Goal: Task Accomplishment & Management: Manage account settings

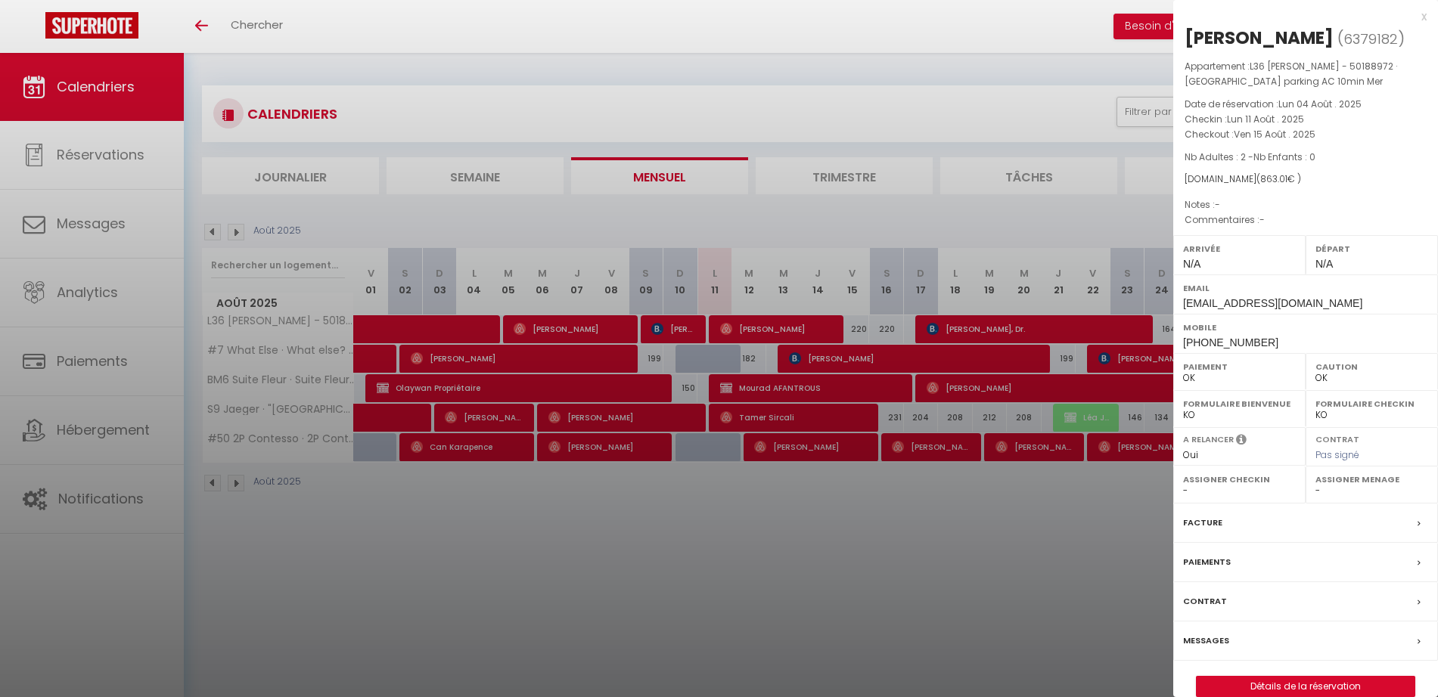
select select "0"
click at [875, 184] on div at bounding box center [719, 348] width 1438 height 697
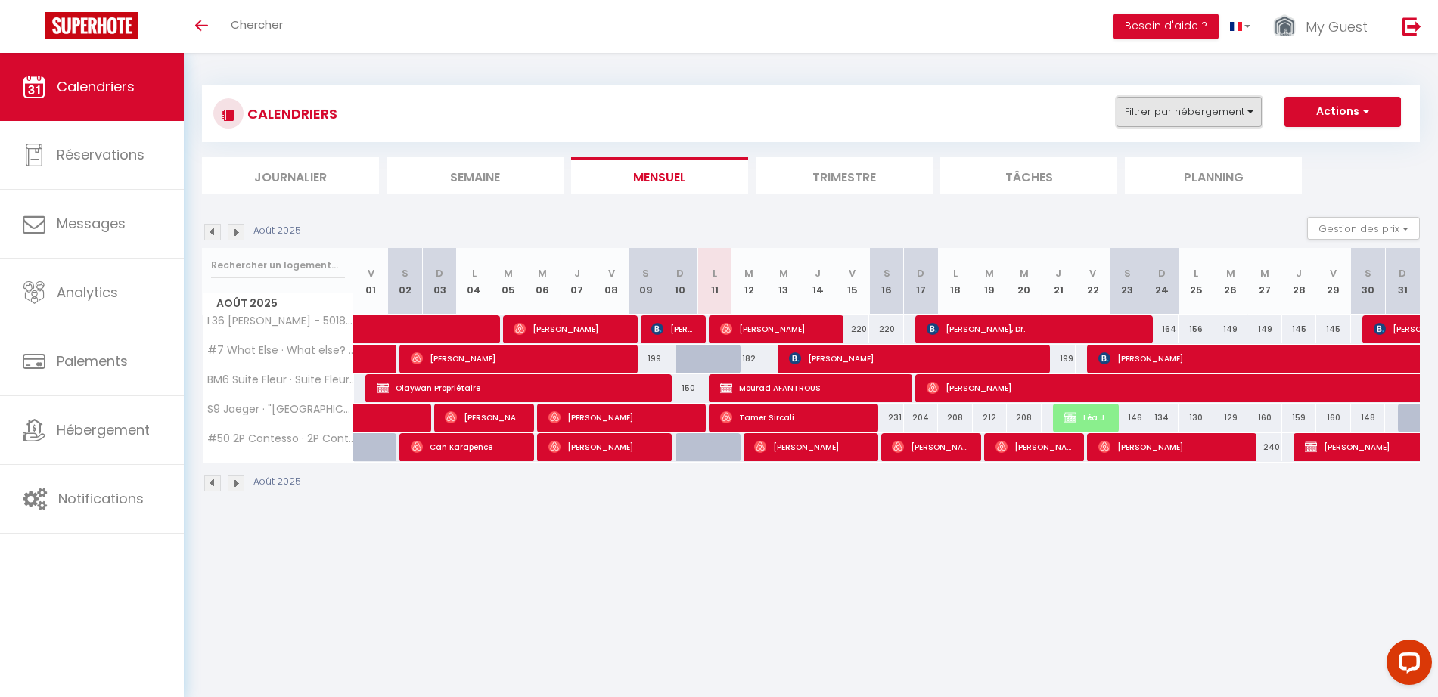
click at [1197, 109] on button "Filtrer par hébergement" at bounding box center [1188, 112] width 145 height 30
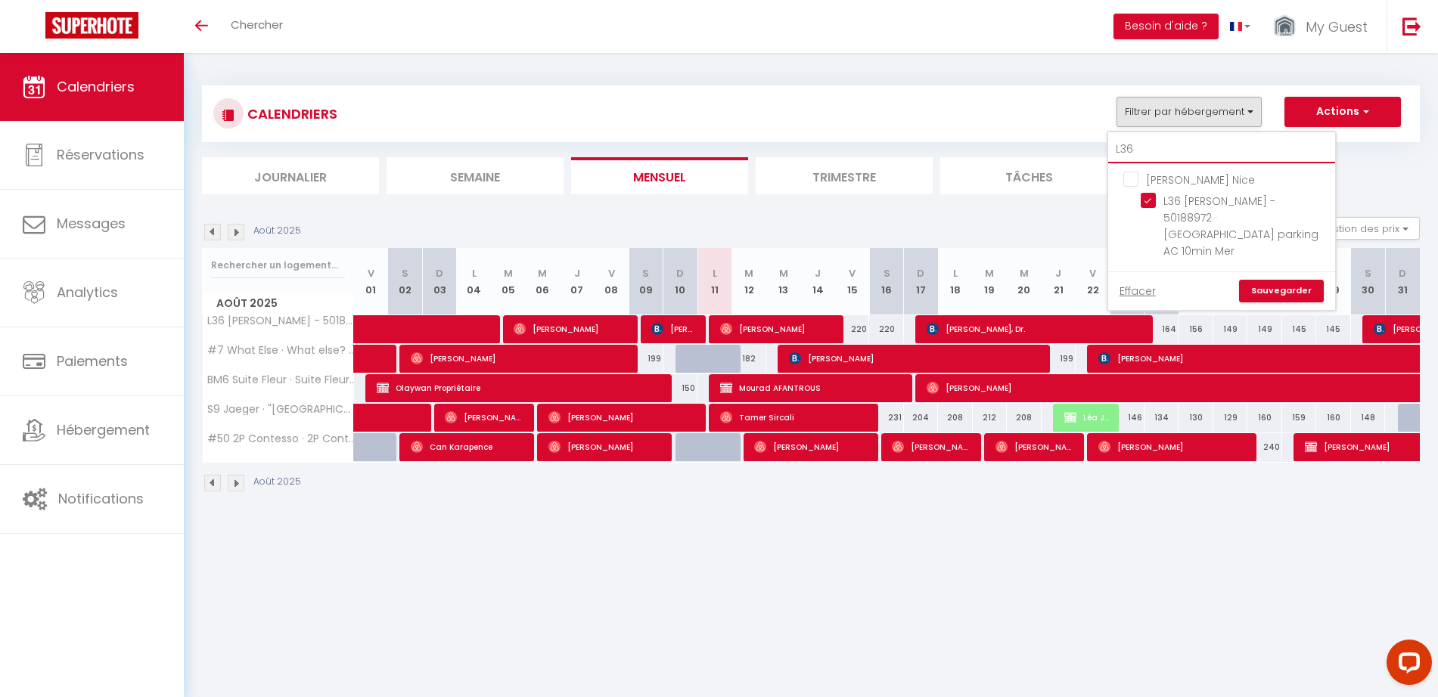
drag, startPoint x: 1142, startPoint y: 145, endPoint x: 1117, endPoint y: 144, distance: 25.0
click at [1117, 144] on input "L36" at bounding box center [1221, 149] width 227 height 27
type input "#"
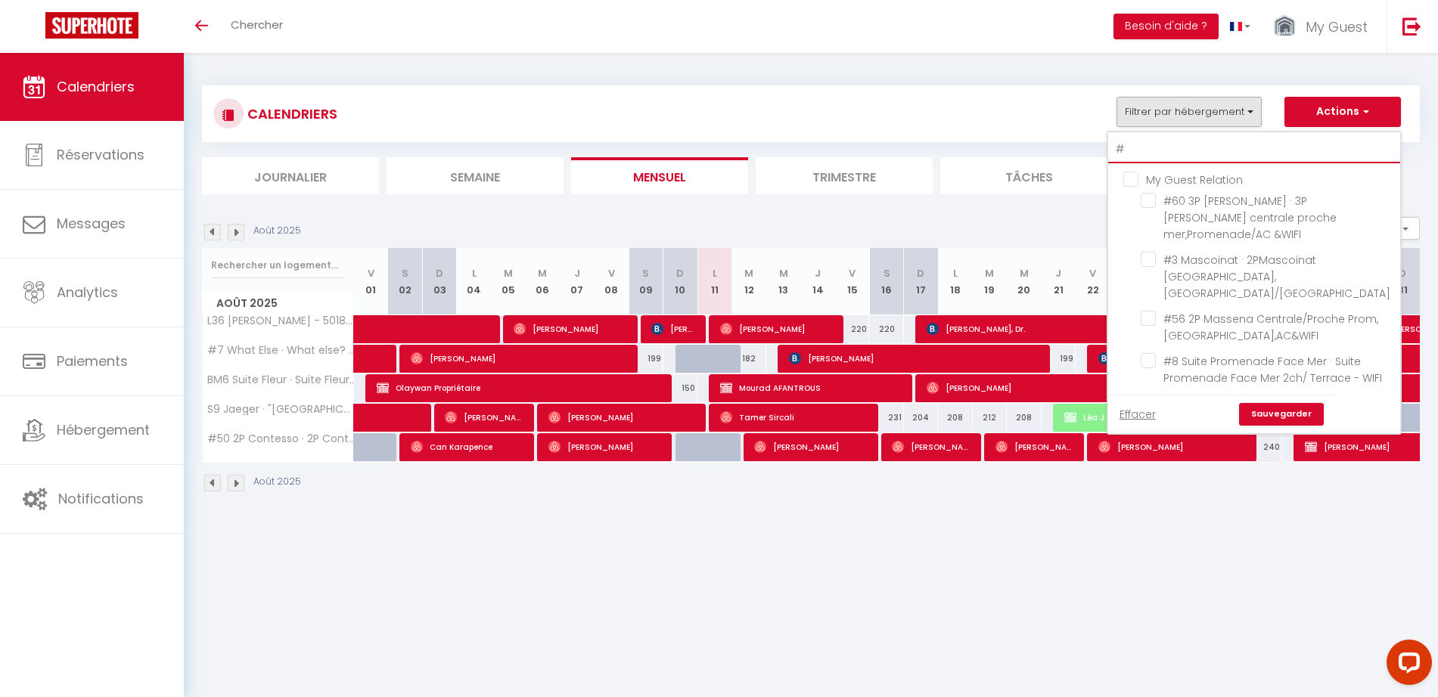
checkbox input "false"
type input "#5"
checkbox input "false"
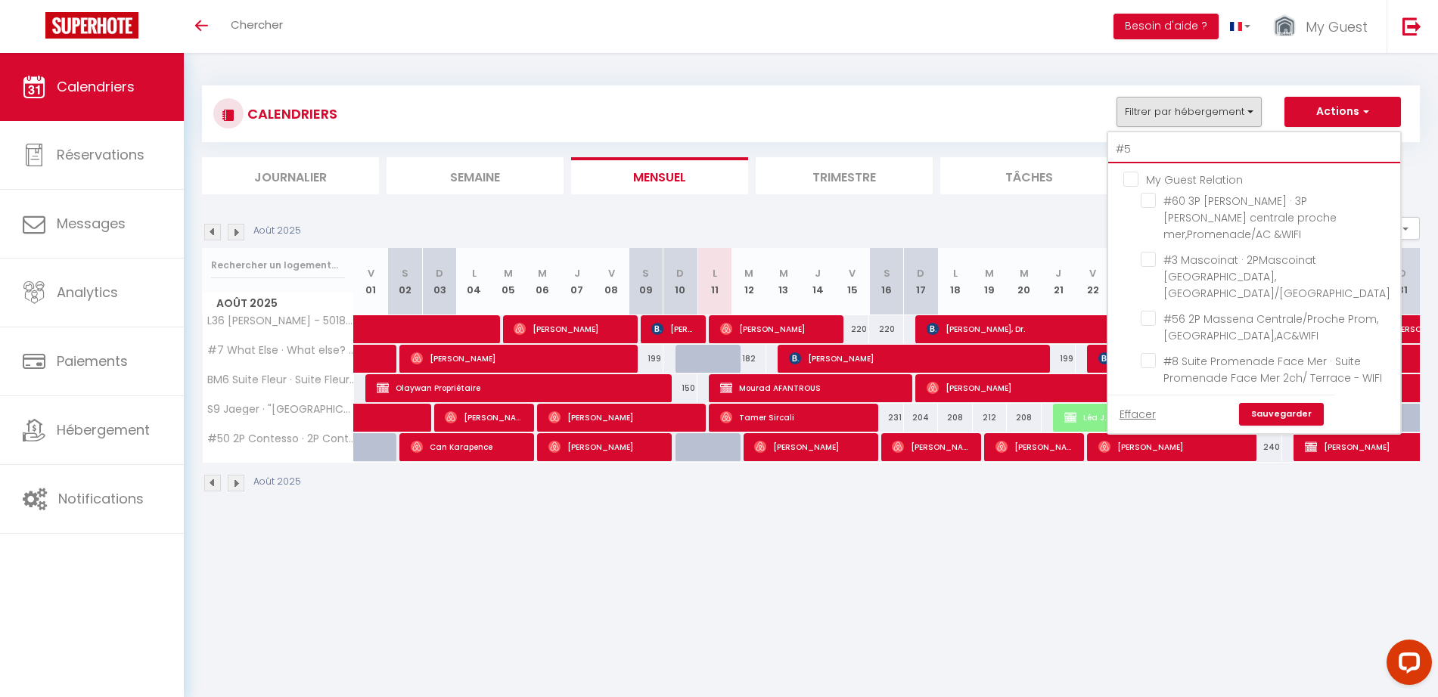
checkbox input "false"
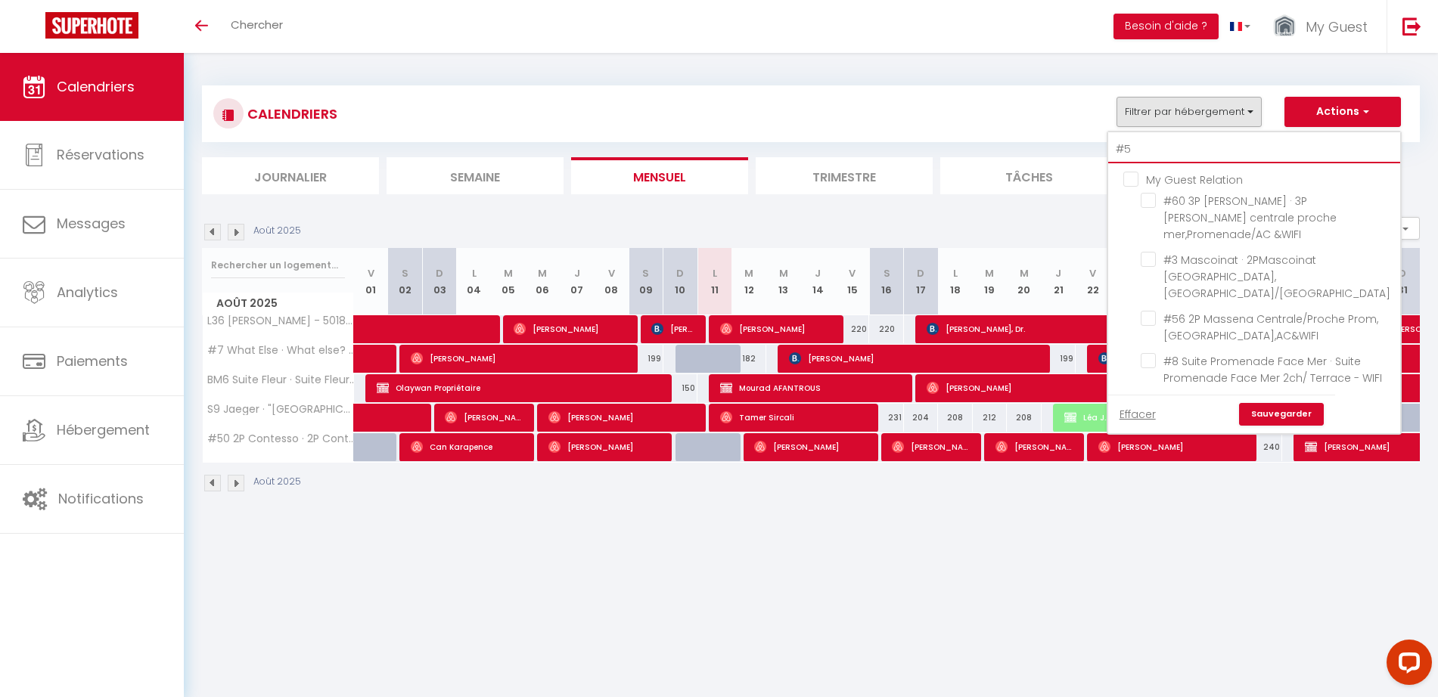
checkbox input "false"
checkbox input "true"
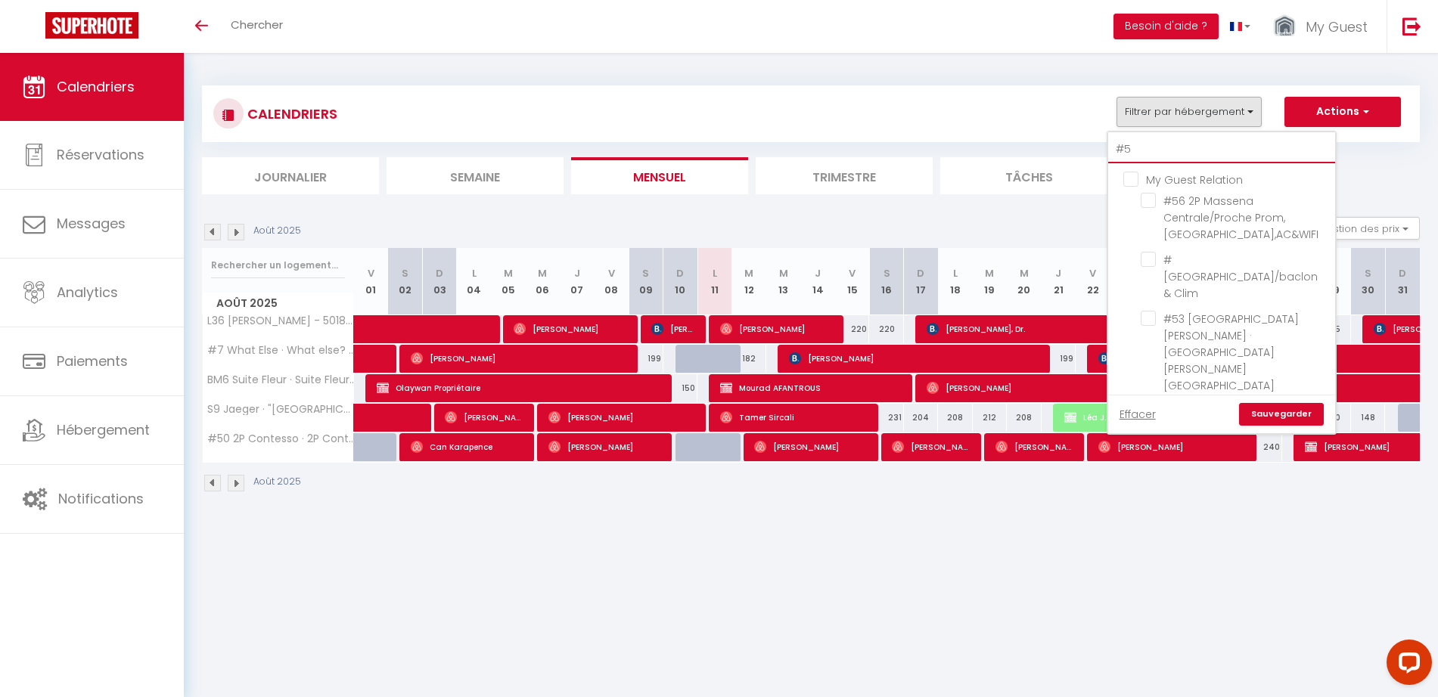
type input "#57"
checkbox input "false"
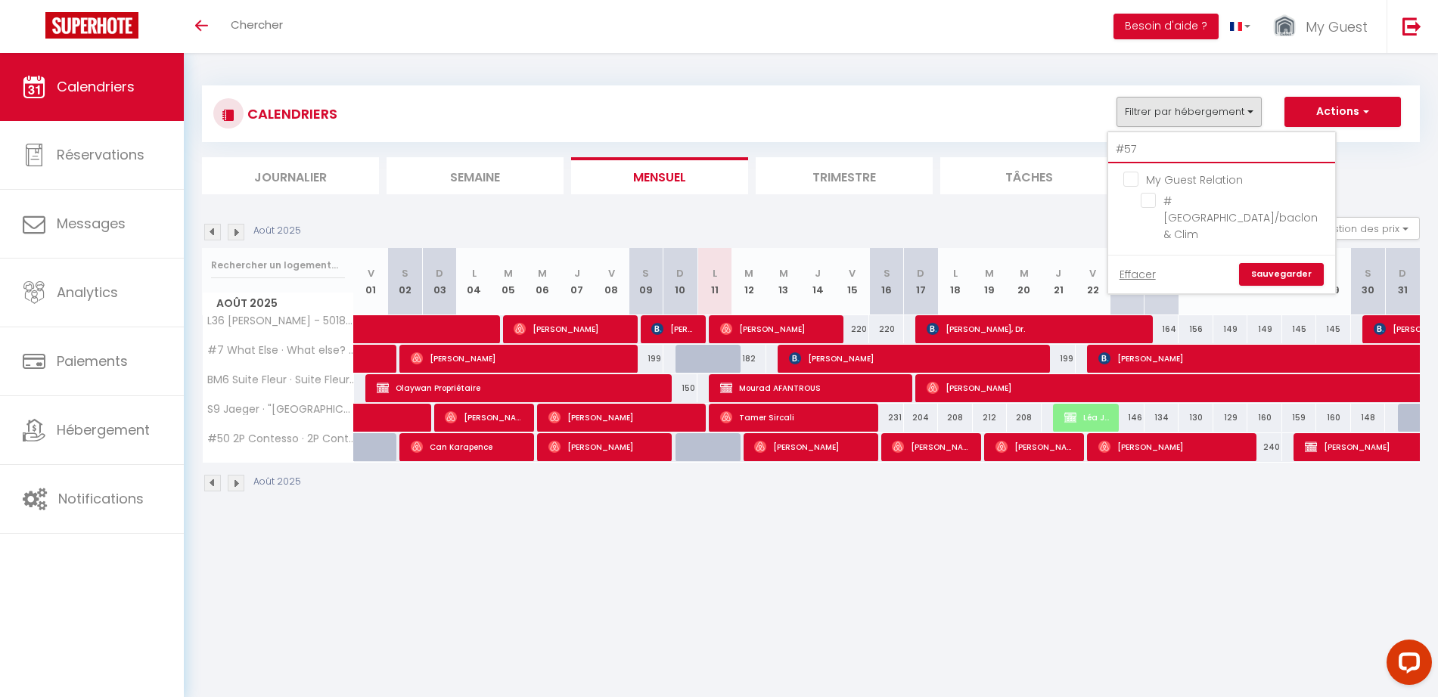
type input "#57"
click at [1150, 203] on input "#[GEOGRAPHIC_DATA]/baclon & Clim" at bounding box center [1235, 200] width 189 height 15
checkbox input "true"
click at [1259, 277] on link "Sauvegarder" at bounding box center [1281, 274] width 85 height 23
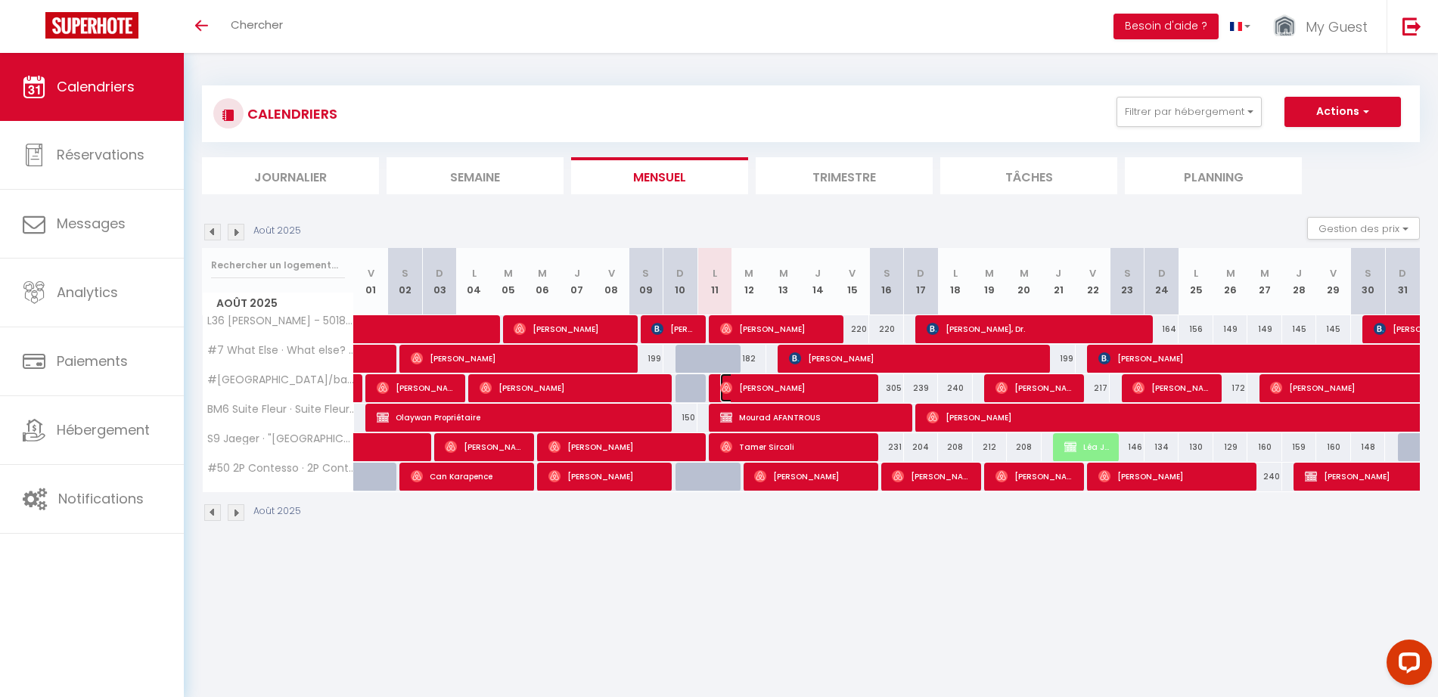
click at [790, 388] on span "[PERSON_NAME]" at bounding box center [793, 388] width 147 height 29
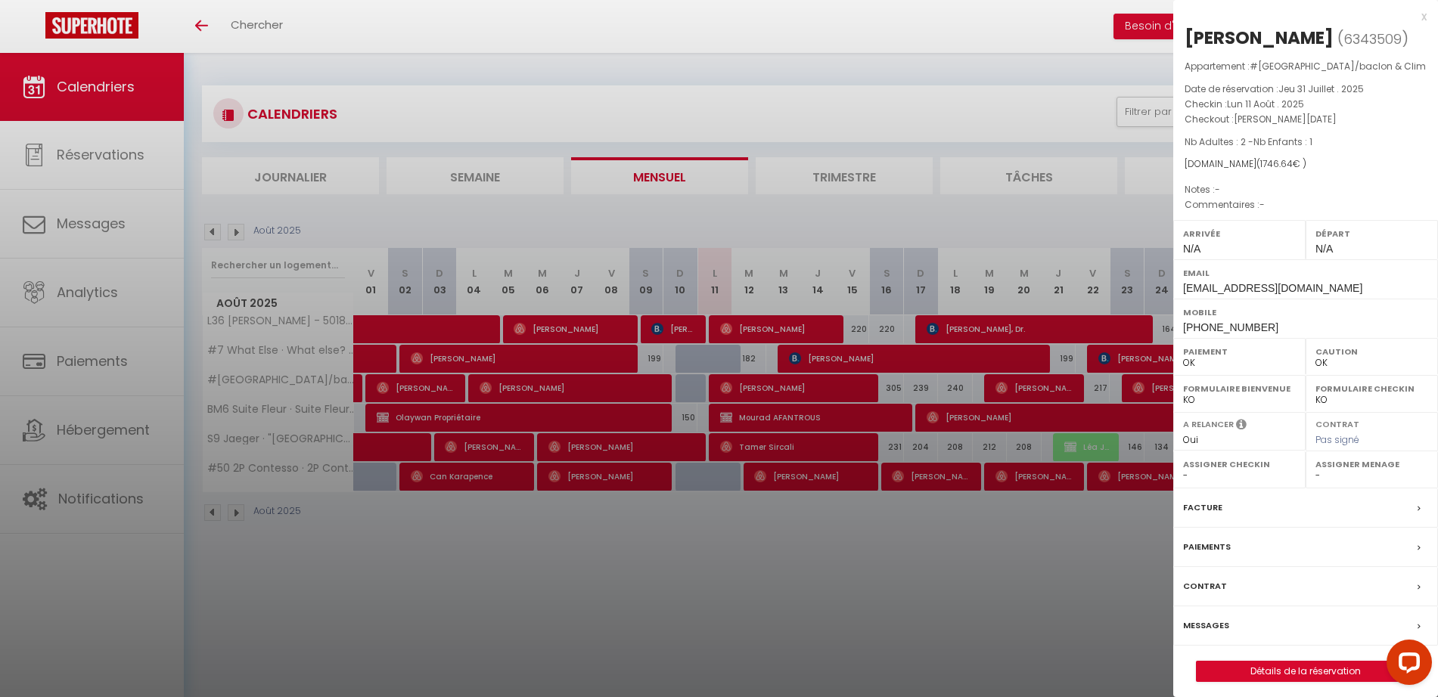
click at [1265, 35] on h2 "[PERSON_NAME] ( 6343509 )" at bounding box center [1305, 39] width 242 height 26
drag, startPoint x: 1265, startPoint y: 36, endPoint x: 1184, endPoint y: 24, distance: 81.7
click at [1184, 24] on div "x [PERSON_NAME] ( 6343509 ) Appartement : #[GEOGRAPHIC_DATA]/baclon & Clim Date…" at bounding box center [1305, 352] width 265 height 705
click at [1206, 38] on div "[PERSON_NAME]" at bounding box center [1258, 38] width 149 height 24
drag, startPoint x: 1189, startPoint y: 36, endPoint x: 1260, endPoint y: 33, distance: 71.2
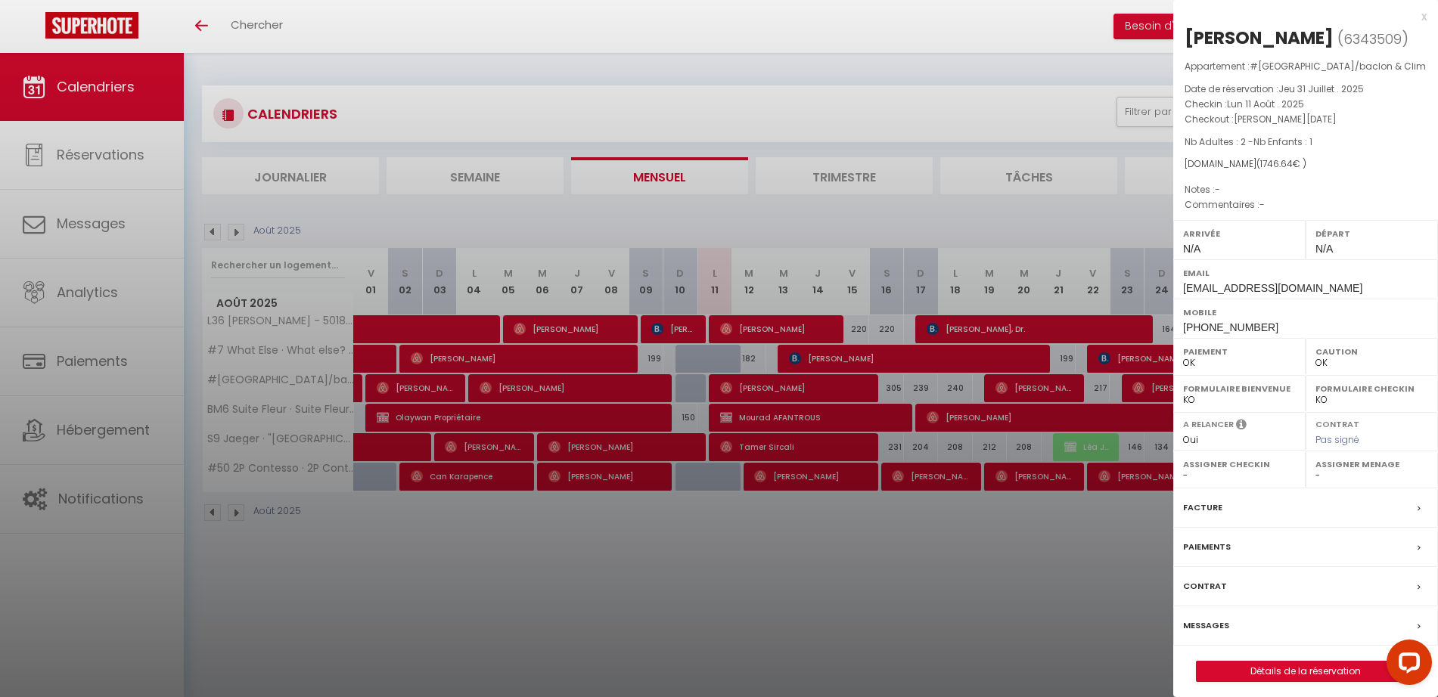
click at [1262, 33] on div "[PERSON_NAME]" at bounding box center [1258, 38] width 149 height 24
copy div "[PERSON_NAME]"
click at [1222, 39] on div "[PERSON_NAME]" at bounding box center [1258, 38] width 149 height 24
drag, startPoint x: 1212, startPoint y: 36, endPoint x: 1267, endPoint y: 33, distance: 55.3
click at [1267, 33] on h2 "[PERSON_NAME] ( 6343509 )" at bounding box center [1305, 39] width 242 height 26
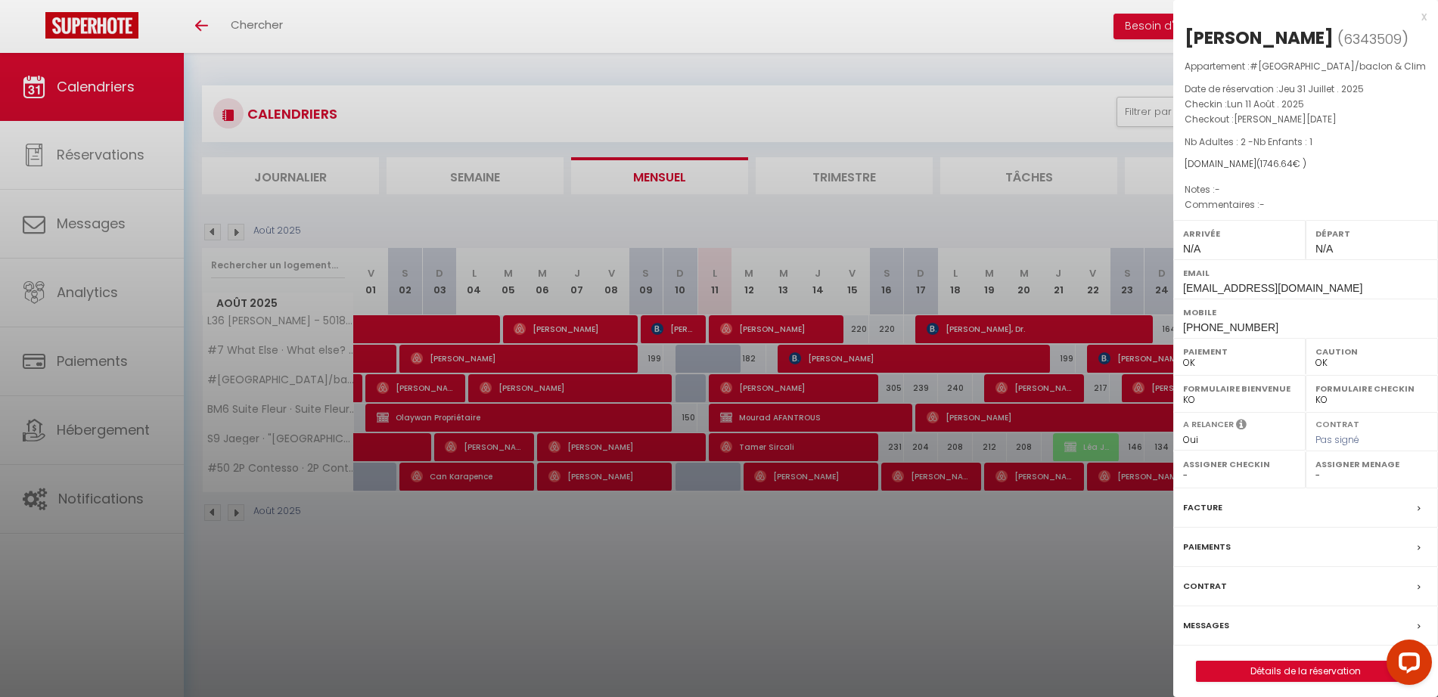
copy h2 "Sahut"
drag, startPoint x: 1275, startPoint y: 340, endPoint x: 1183, endPoint y: 333, distance: 92.6
click at [1182, 333] on div "Mobile [PHONE_NUMBER]" at bounding box center [1305, 318] width 265 height 39
click at [1184, 320] on label "Mobile" at bounding box center [1305, 312] width 245 height 15
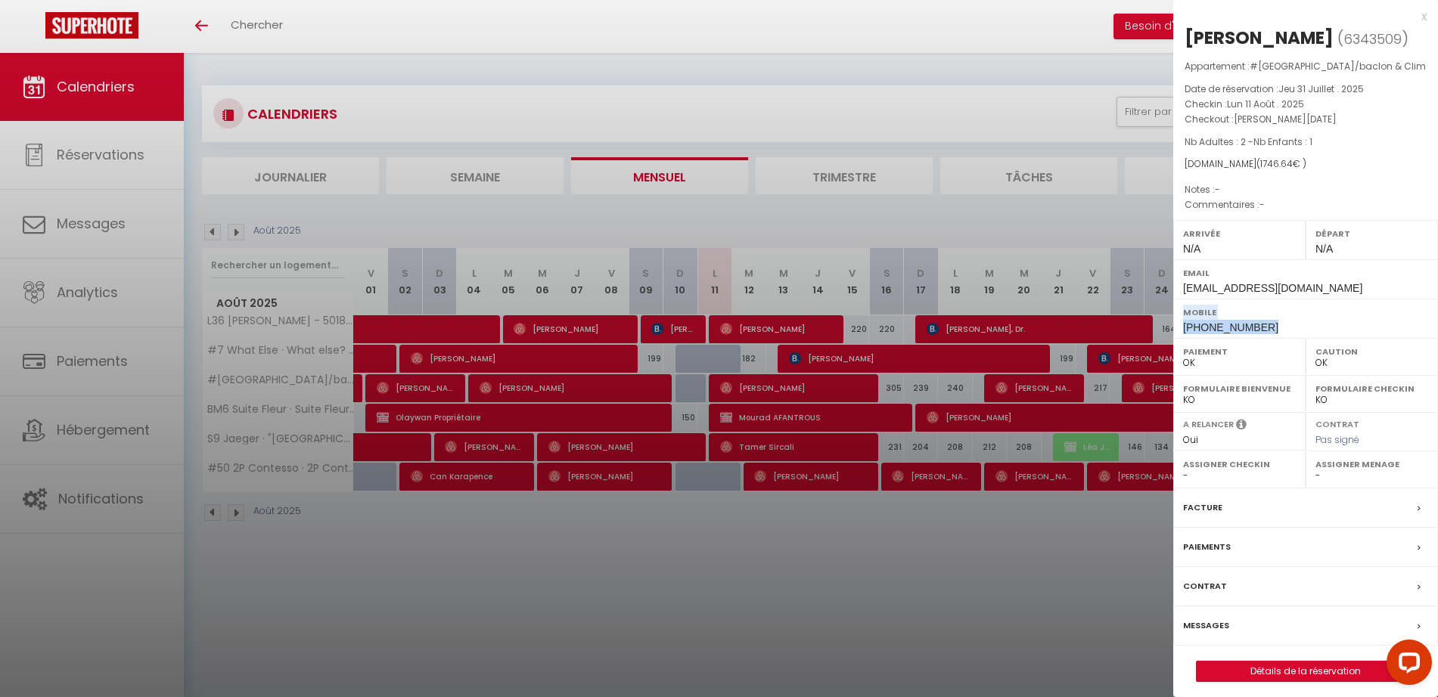
scroll to position [53, 0]
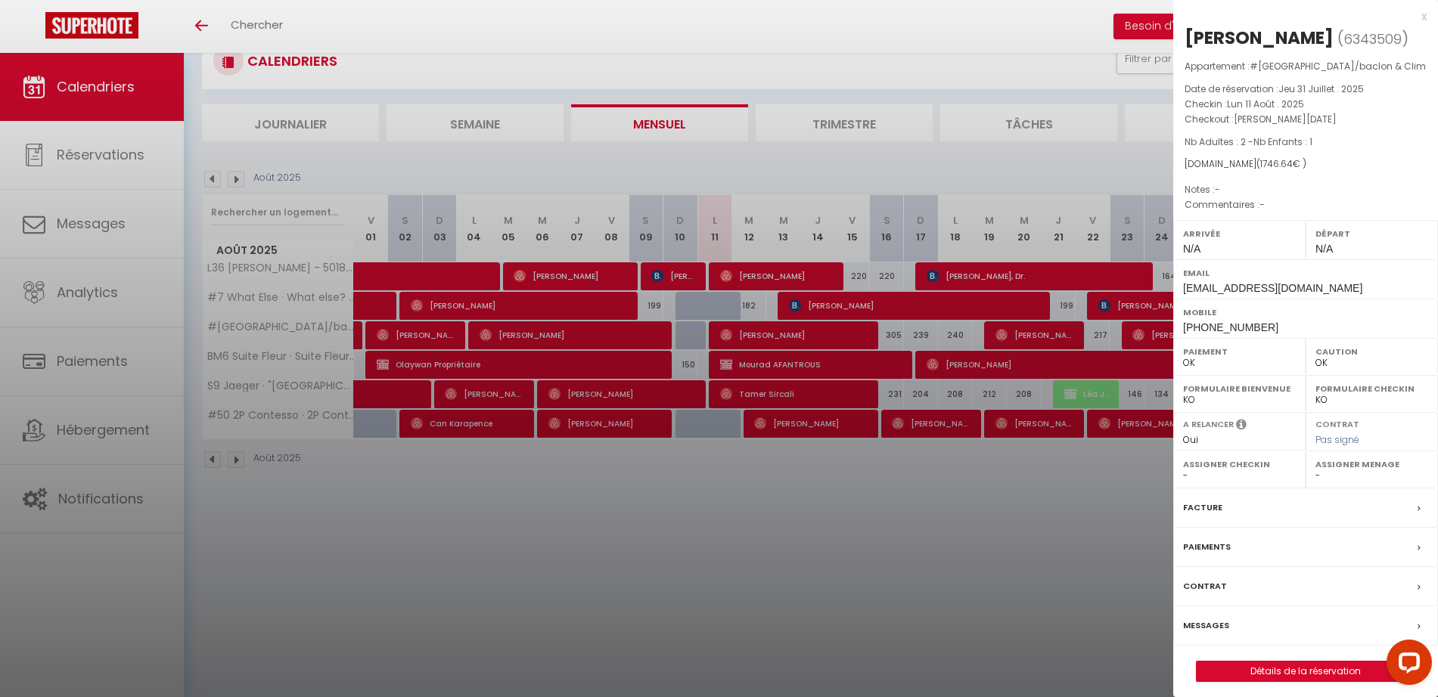
click at [1225, 45] on div "[PERSON_NAME]" at bounding box center [1258, 38] width 149 height 24
copy div "Sahut"
click at [1031, 534] on div at bounding box center [719, 348] width 1438 height 697
